Goal: Information Seeking & Learning: Learn about a topic

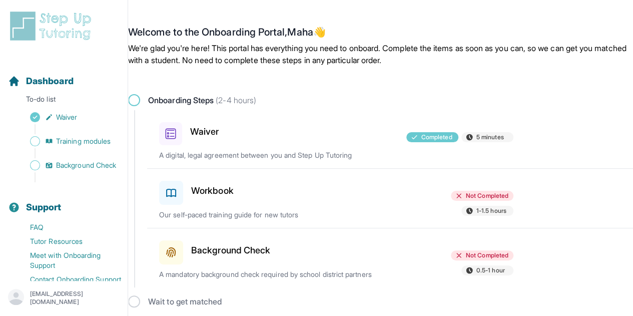
scroll to position [5, 0]
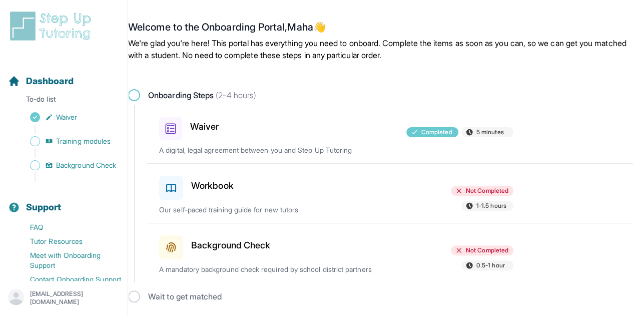
click at [295, 244] on div at bounding box center [336, 245] width 115 height 28
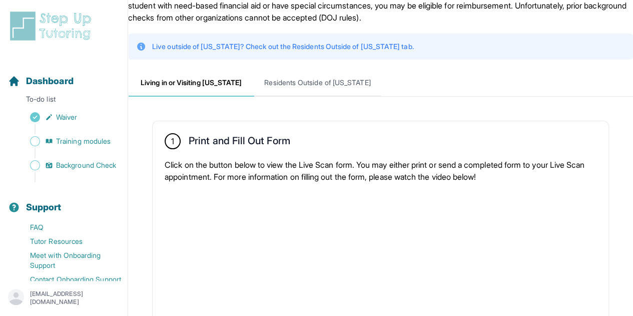
scroll to position [27, 0]
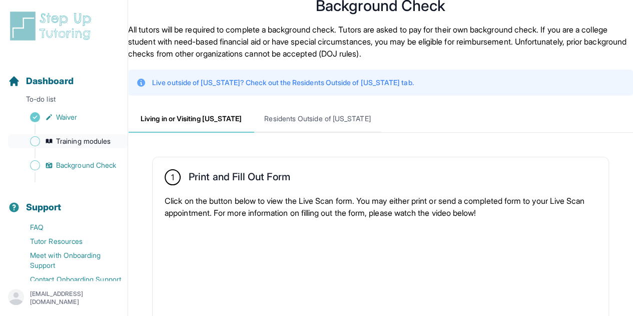
click at [90, 139] on span "Training modules" at bounding box center [83, 141] width 55 height 10
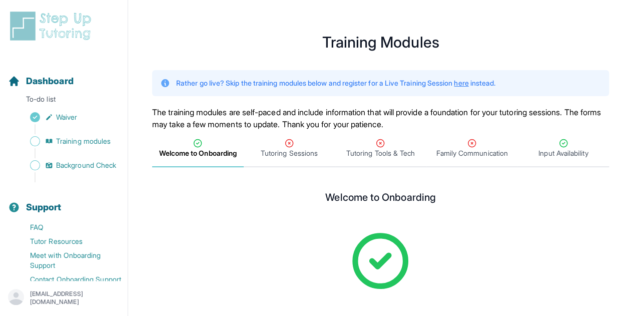
drag, startPoint x: 473, startPoint y: 1, endPoint x: 461, endPoint y: 38, distance: 38.8
click at [461, 38] on h1 "Training Modules" at bounding box center [380, 42] width 457 height 12
